Goal: Find specific page/section: Find specific page/section

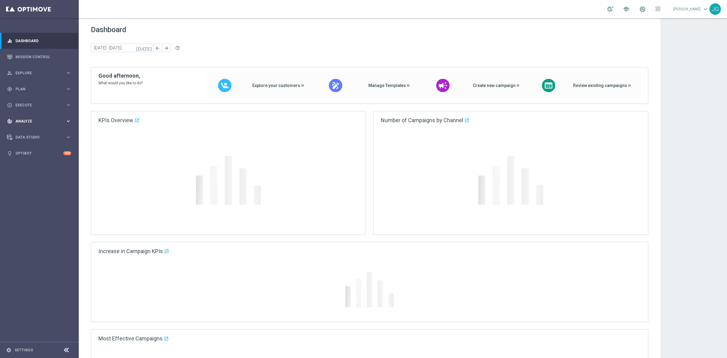
click at [36, 118] on div "track_changes Analyze" at bounding box center [36, 120] width 58 height 5
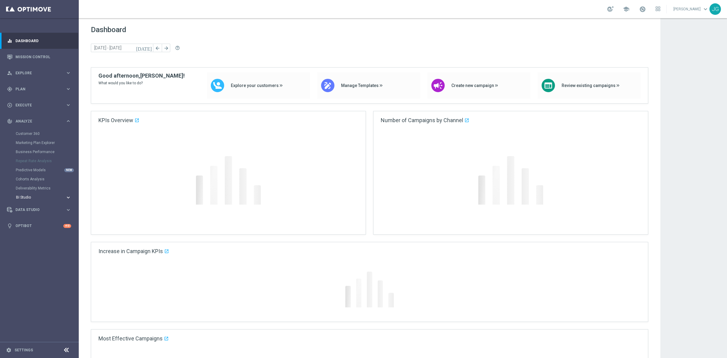
drag, startPoint x: 35, startPoint y: 197, endPoint x: 74, endPoint y: 202, distance: 39.3
click at [35, 197] on span "BI Studio" at bounding box center [37, 197] width 43 height 4
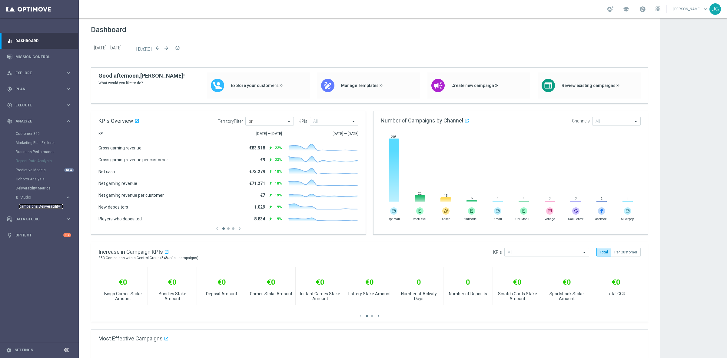
click at [51, 206] on link "Campaigns Deliverability" at bounding box center [41, 206] width 44 height 5
